Goal: Task Accomplishment & Management: Complete application form

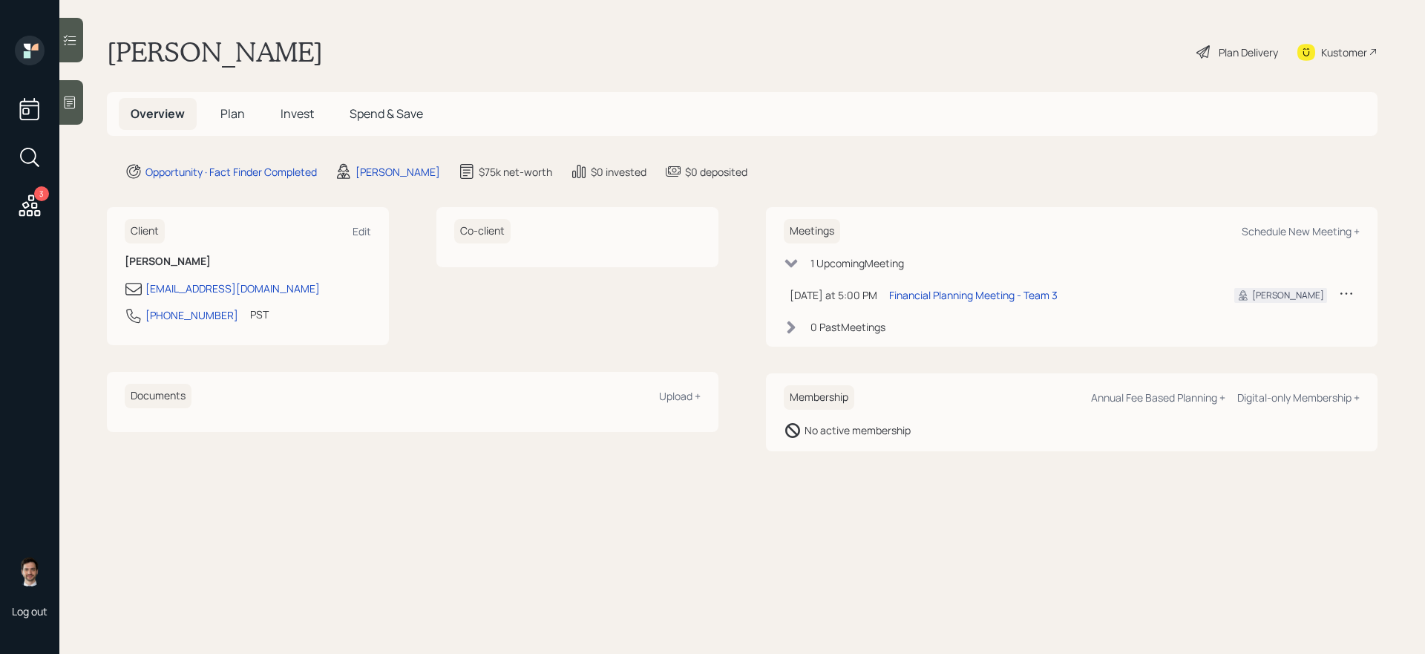
click at [219, 112] on h5 "Plan" at bounding box center [232, 114] width 48 height 32
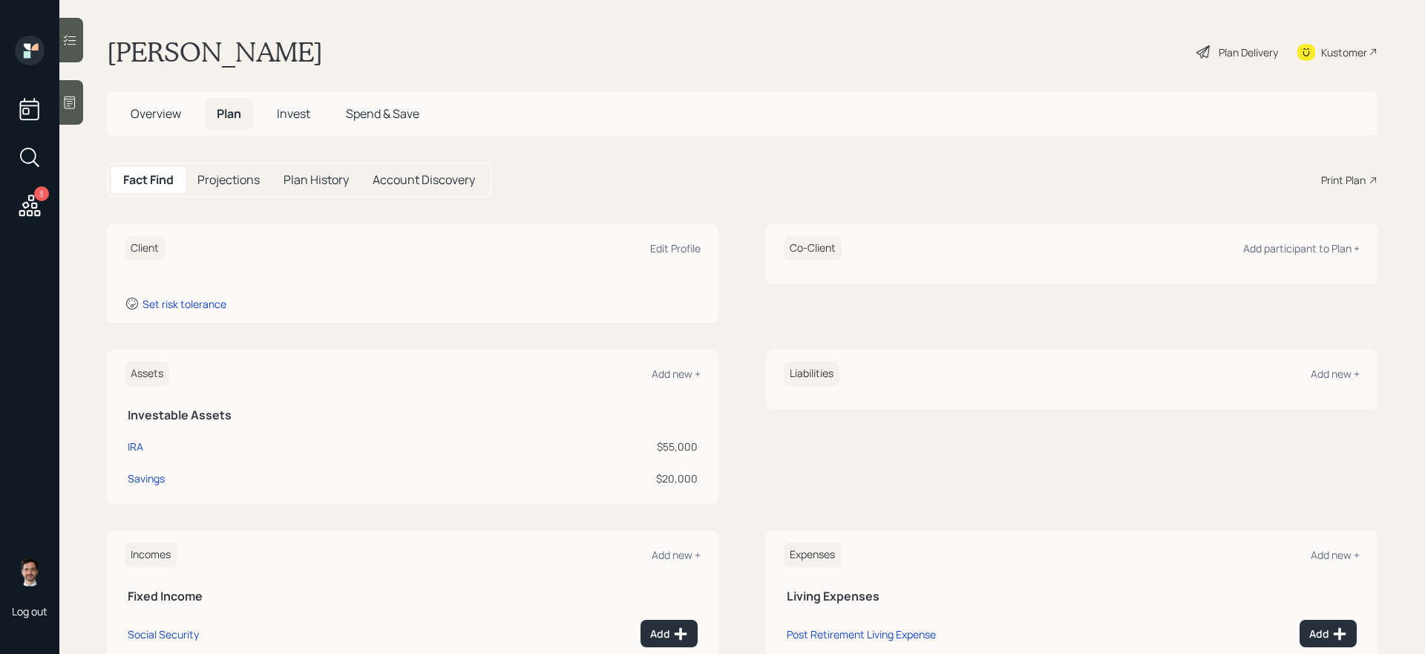
click at [1090, 53] on div "Kustomer" at bounding box center [1344, 53] width 46 height 16
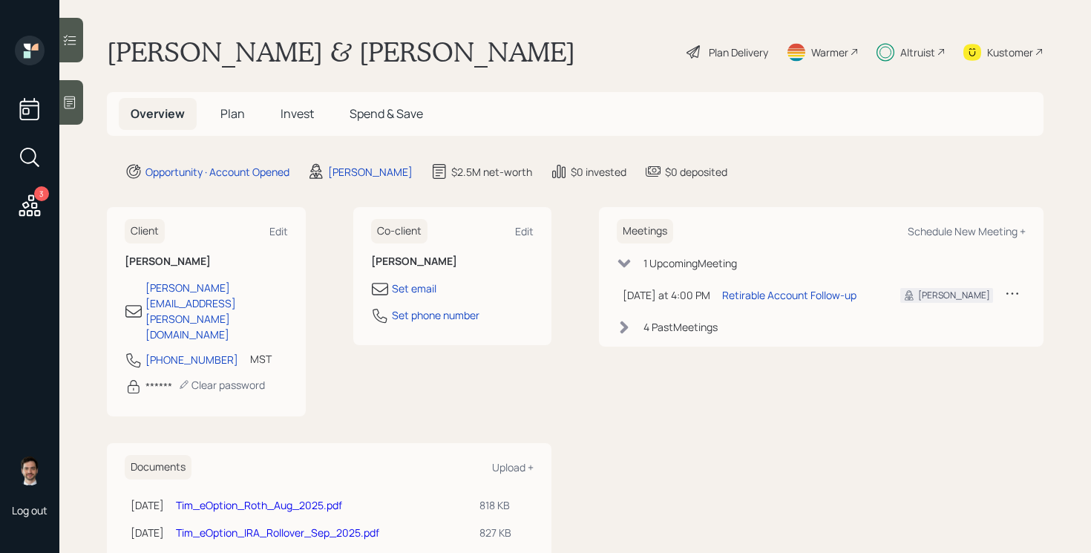
click at [237, 116] on span "Plan" at bounding box center [232, 113] width 24 height 16
